Goal: Transaction & Acquisition: Obtain resource

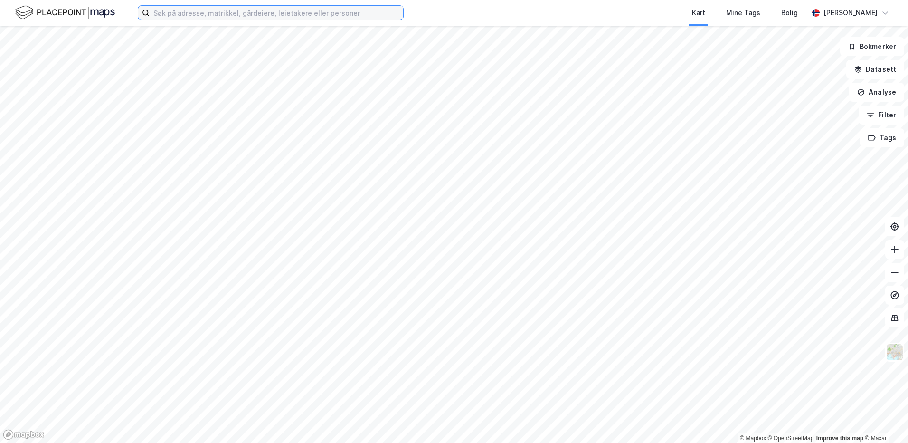
click at [166, 18] on input at bounding box center [277, 13] width 254 height 14
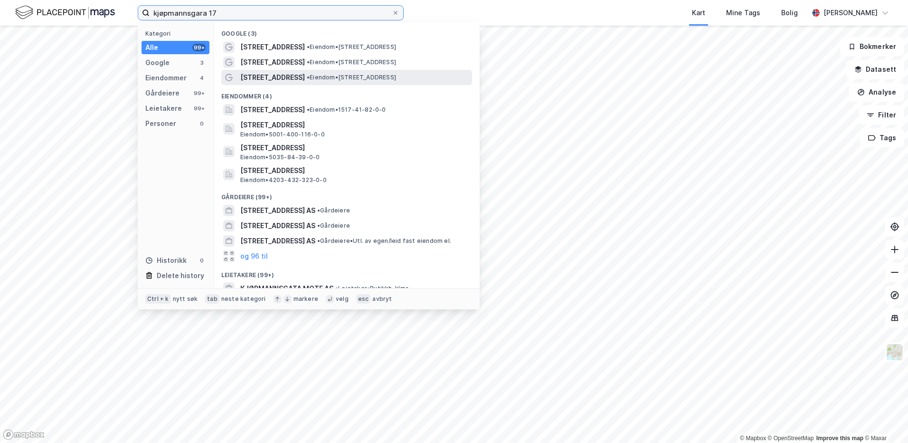
type input "kjøpmannsgara 17"
click at [274, 83] on span "[STREET_ADDRESS]" at bounding box center [272, 77] width 65 height 11
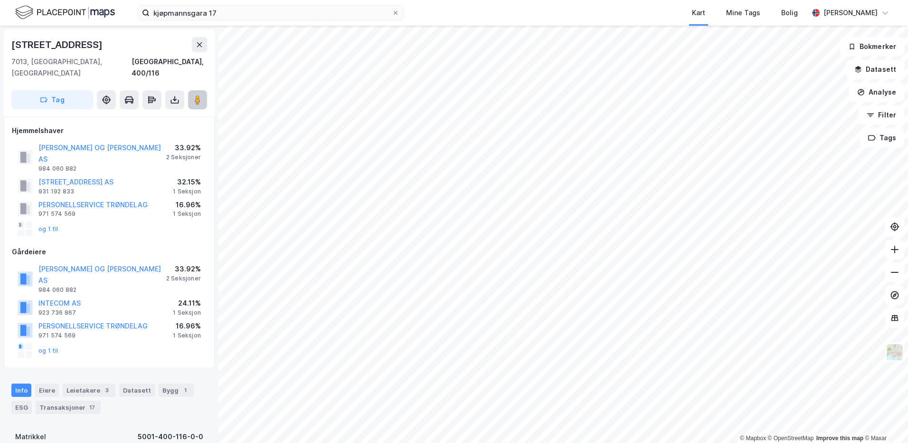
click at [199, 95] on image at bounding box center [198, 99] width 6 height 9
click at [152, 98] on icon at bounding box center [152, 99] width 8 height 3
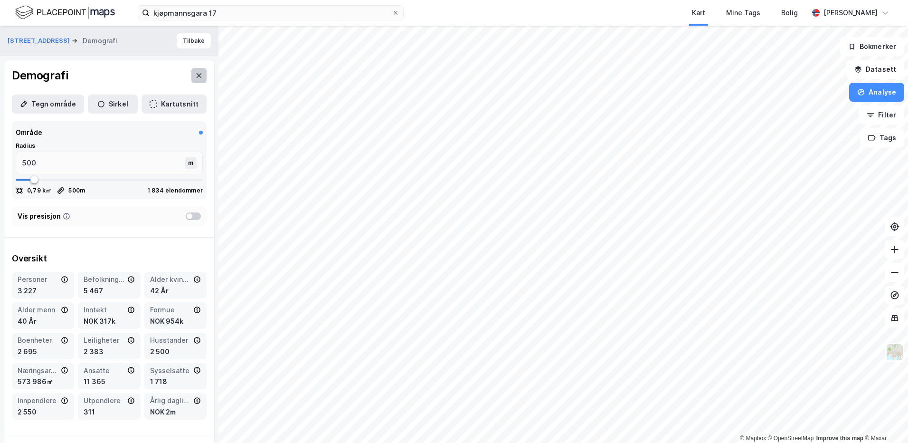
click at [191, 70] on button at bounding box center [198, 75] width 15 height 15
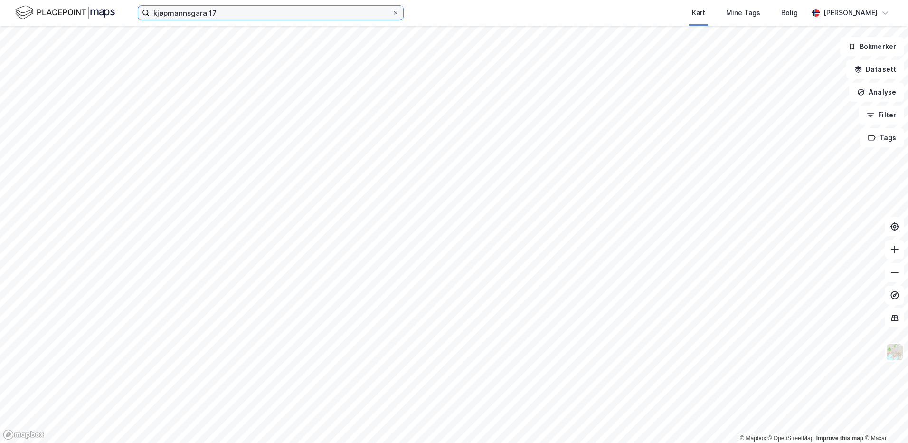
click at [256, 19] on input "kjøpmannsgara 17" at bounding box center [271, 13] width 242 height 14
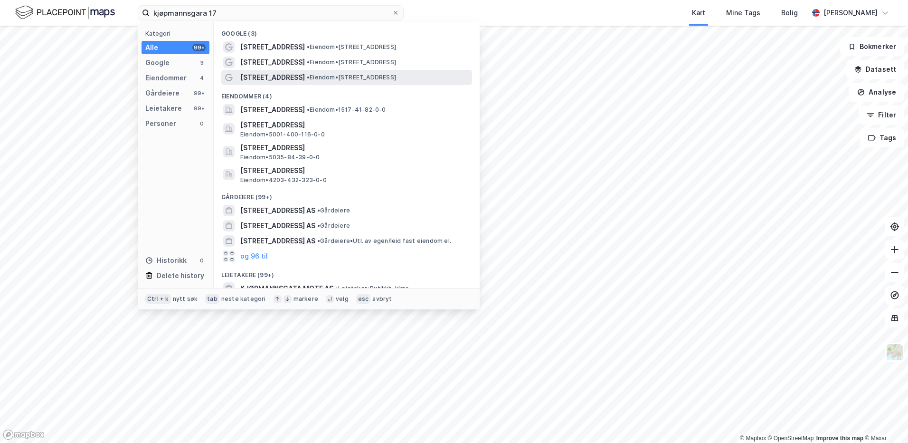
click at [289, 84] on div "[STREET_ADDRESS] • Eiendom • [STREET_ADDRESS]" at bounding box center [346, 77] width 251 height 15
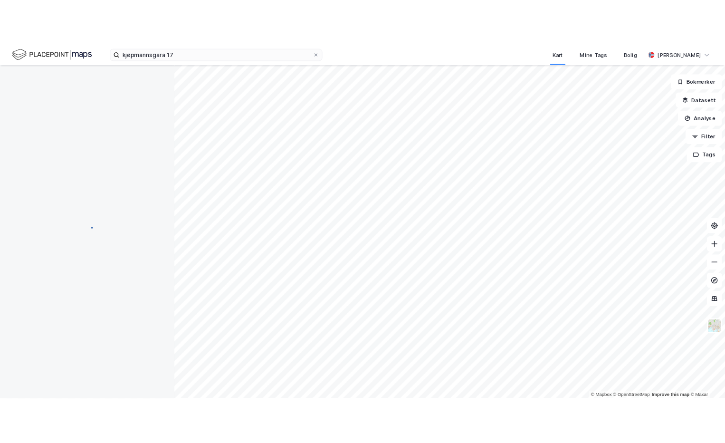
scroll to position [4, 0]
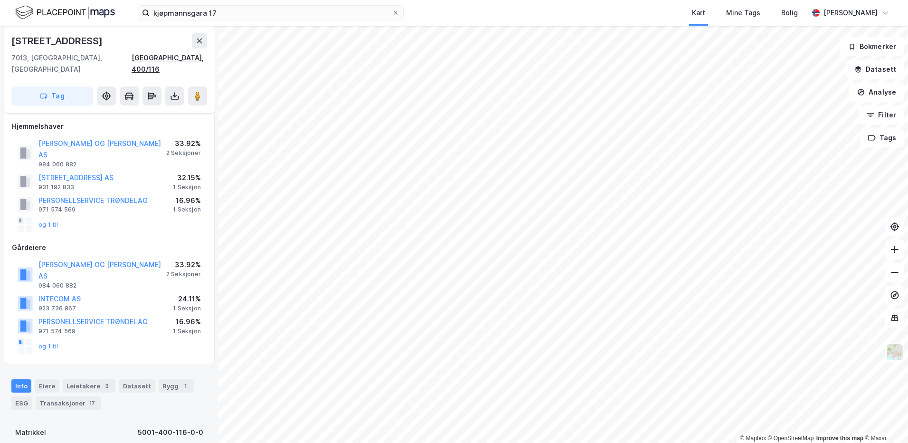
click at [166, 56] on div "[GEOGRAPHIC_DATA], 400/116" at bounding box center [170, 63] width 76 height 23
click at [176, 96] on icon at bounding box center [175, 98] width 8 height 4
click at [145, 111] on div "Last ned grunnbok" at bounding box center [127, 115] width 55 height 8
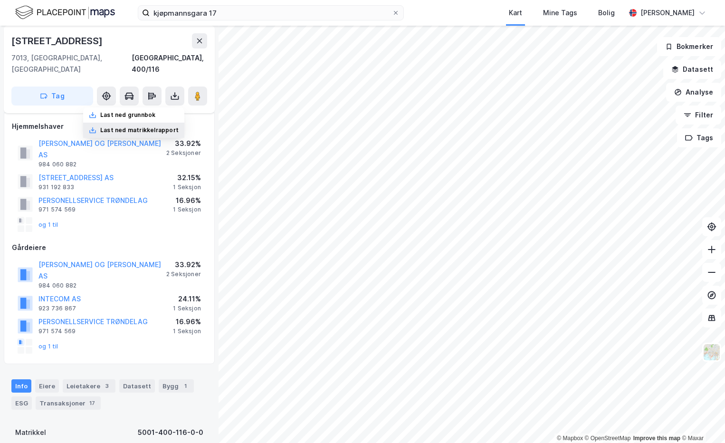
click at [149, 126] on div "Last ned matrikkelrapport" at bounding box center [139, 130] width 78 height 8
